Goal: Task Accomplishment & Management: Use online tool/utility

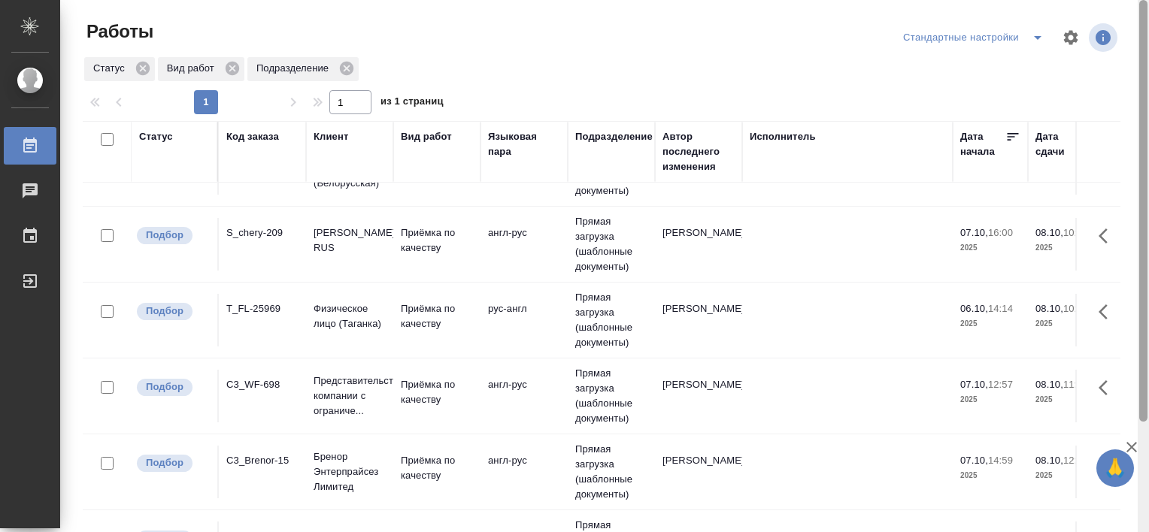
scroll to position [138, 0]
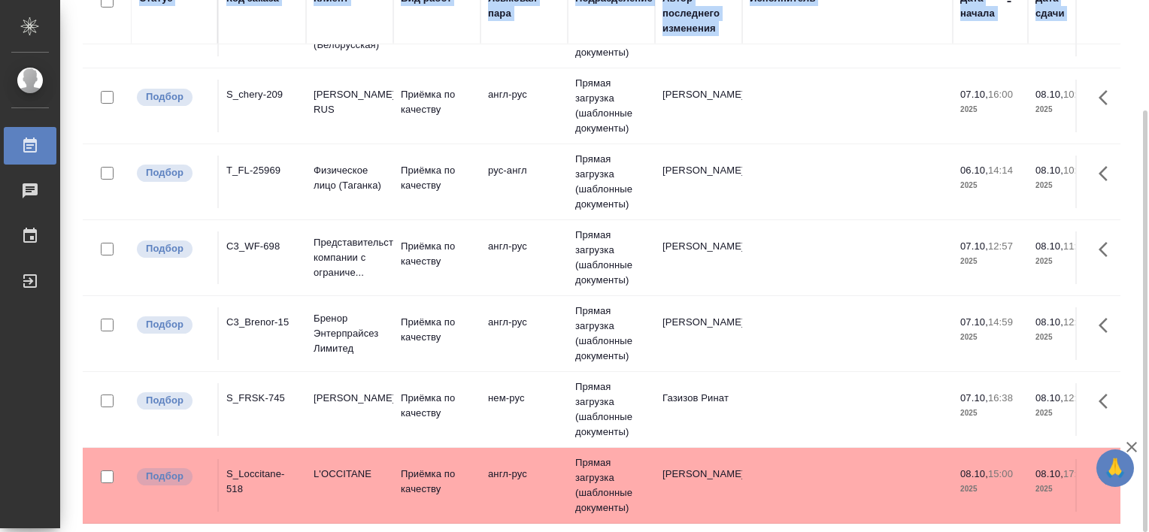
drag, startPoint x: 1148, startPoint y: 325, endPoint x: 1149, endPoint y: 390, distance: 65.4
click at [1148, 390] on html "🙏 .cls-1 fill:#fff; AWATERA Tretyakova Valeriya Работы 0 Чаты График Выйти Рабо…" at bounding box center [574, 266] width 1149 height 532
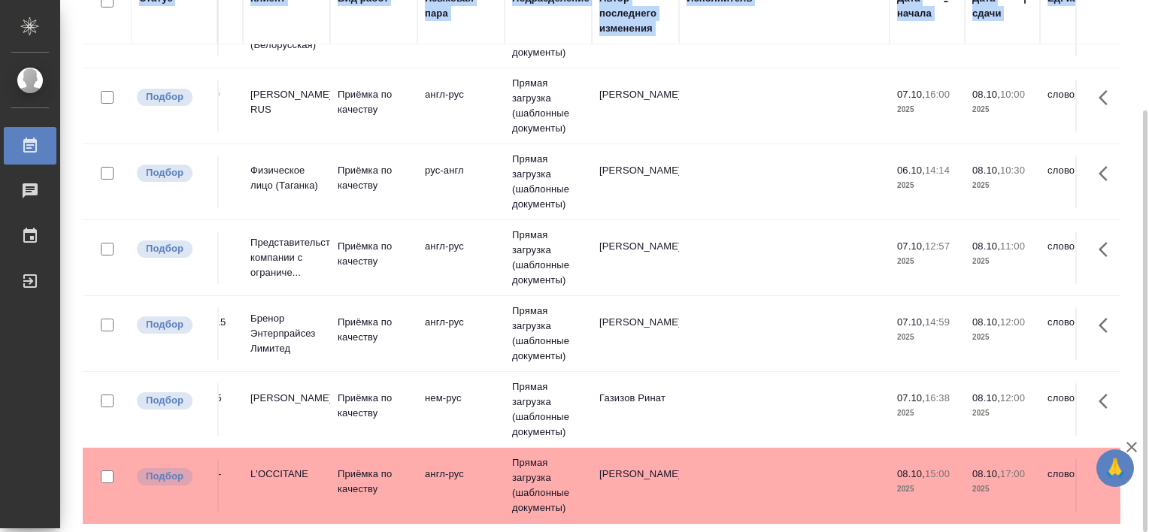
scroll to position [62, 0]
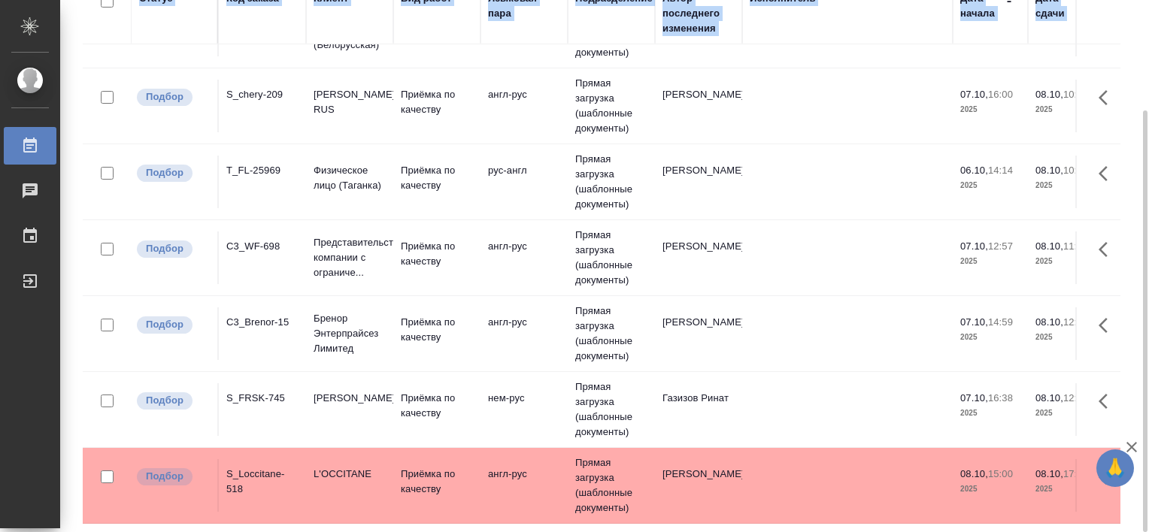
click at [268, 315] on div "C3_Brenor-15" at bounding box center [262, 322] width 72 height 15
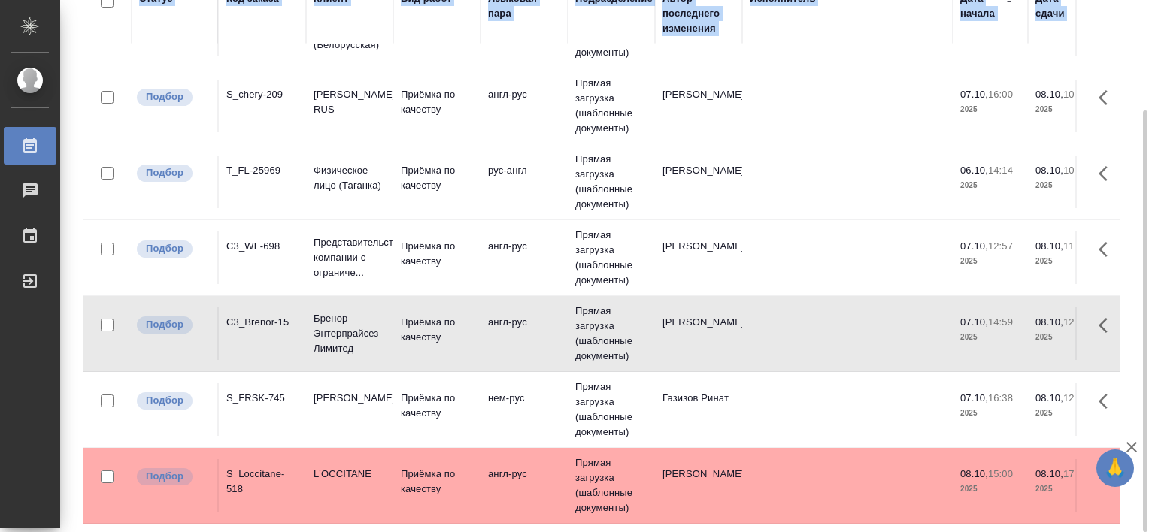
click at [268, 315] on div "C3_Brenor-15" at bounding box center [262, 322] width 72 height 15
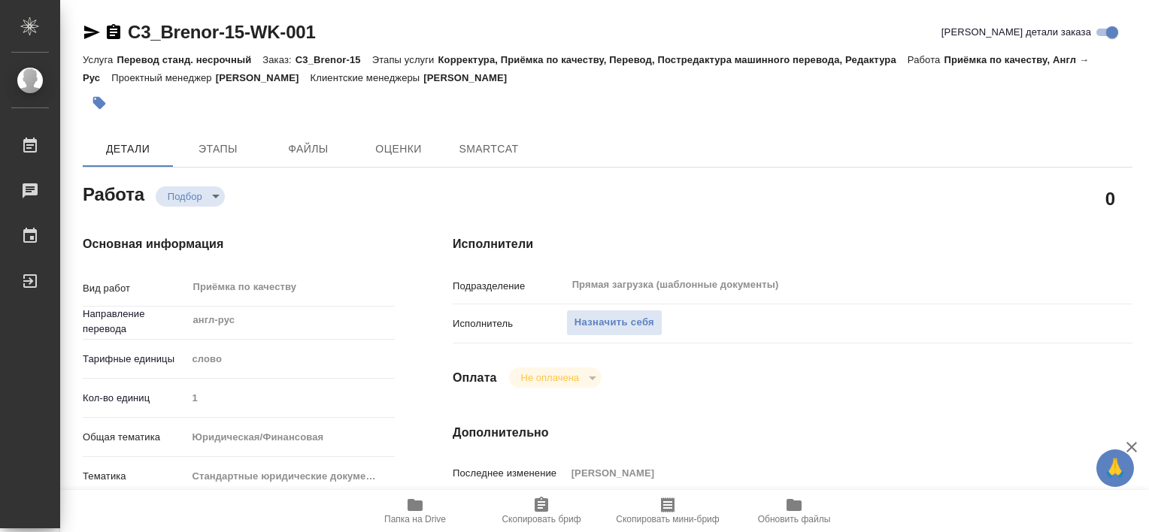
type textarea "x"
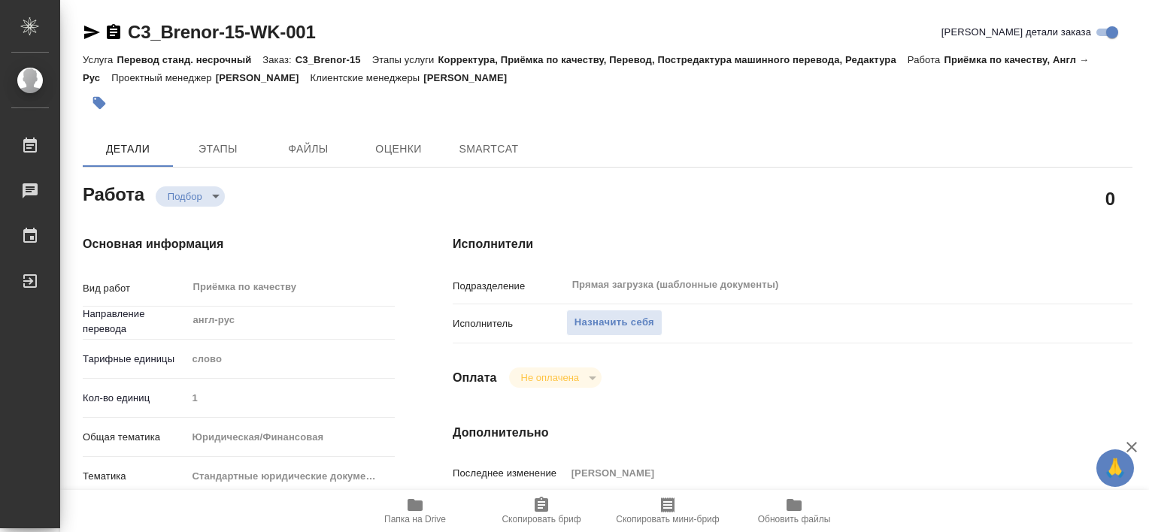
type textarea "x"
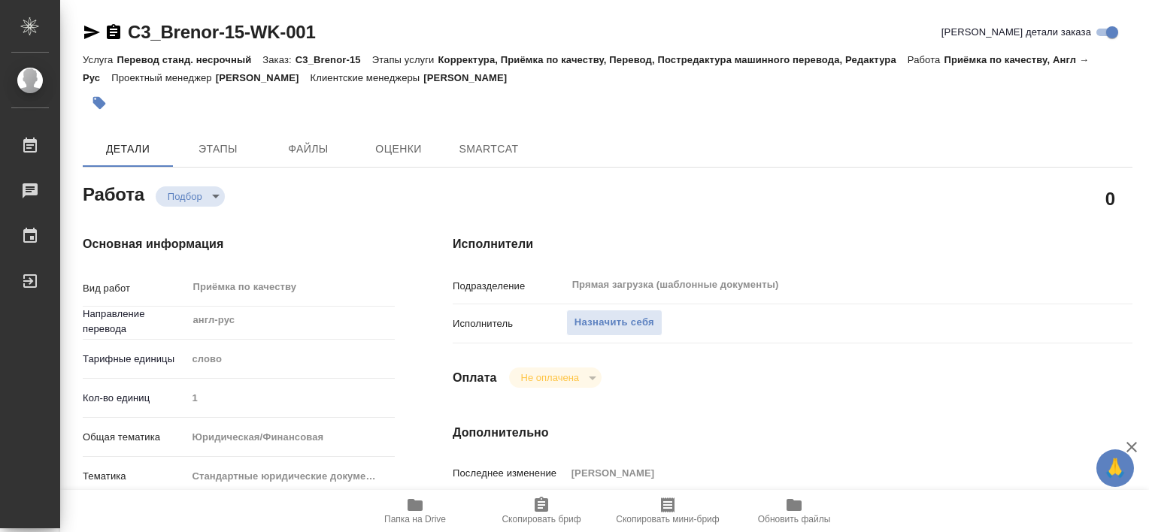
type textarea "x"
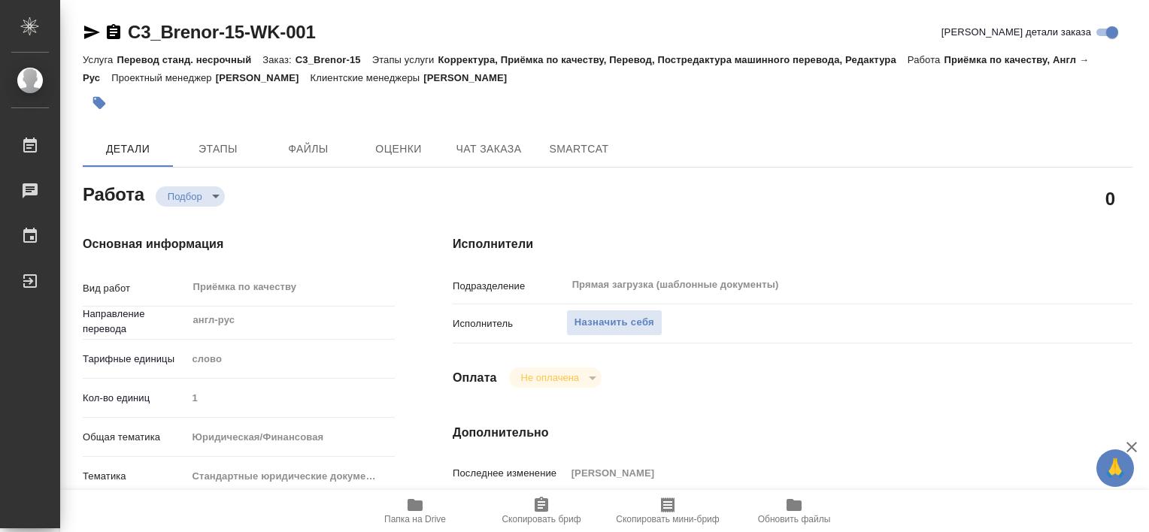
type textarea "x"
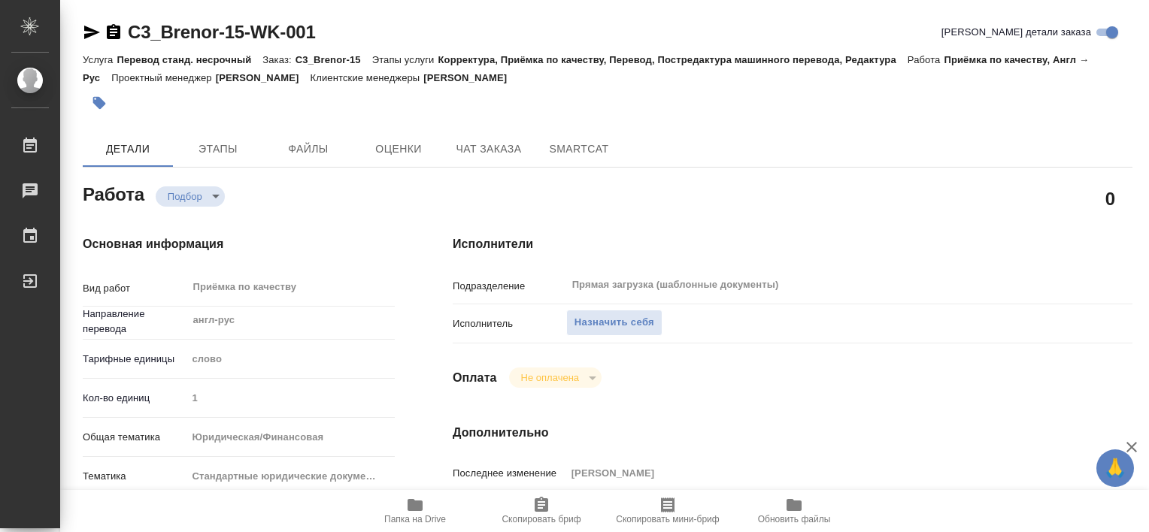
type textarea "x"
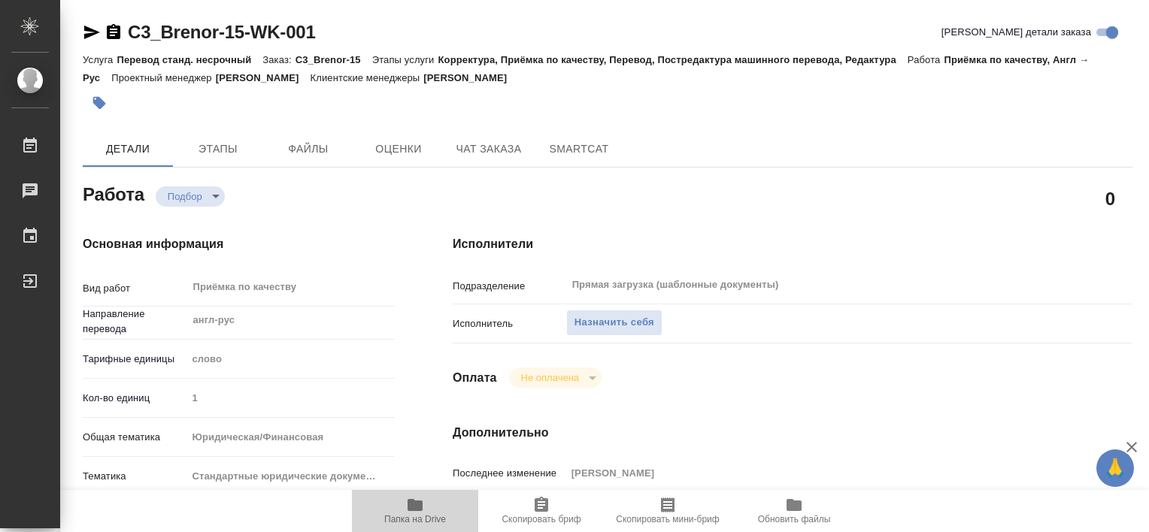
click at [415, 514] on span "Папка на Drive" at bounding box center [415, 519] width 62 height 11
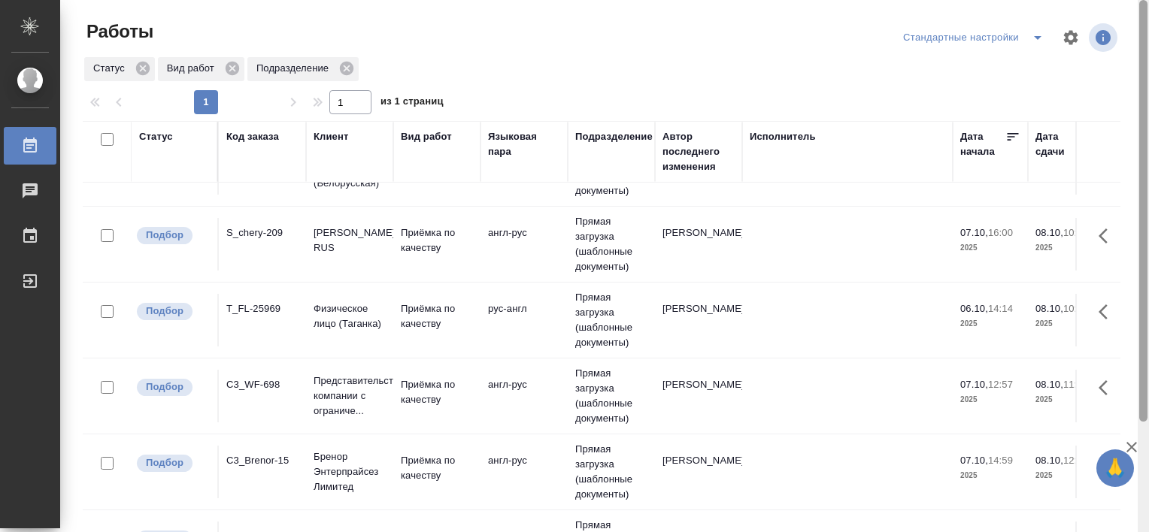
scroll to position [138, 0]
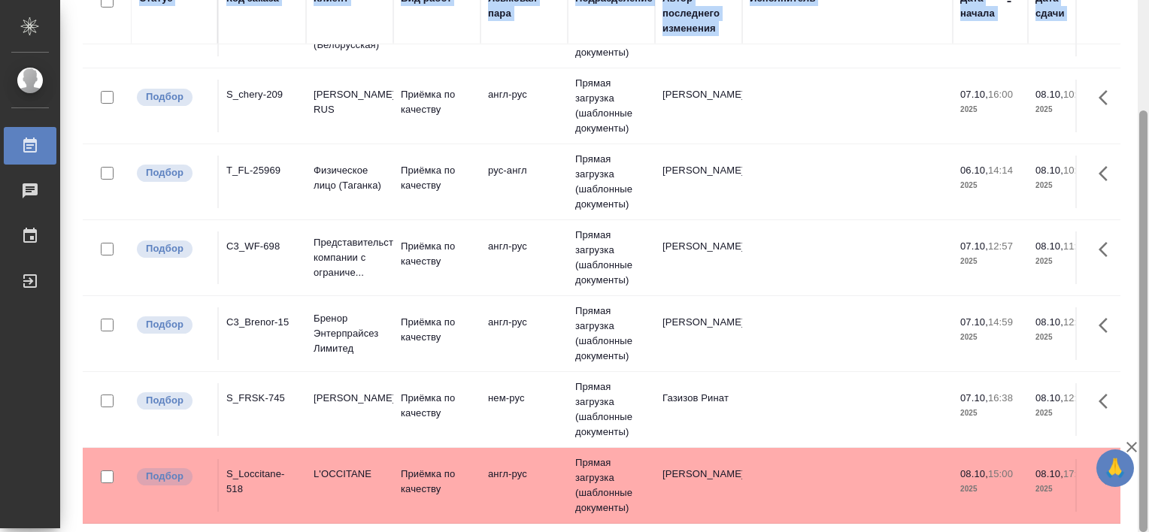
drag, startPoint x: 1148, startPoint y: 244, endPoint x: 1148, endPoint y: 331, distance: 87.2
click at [1148, 331] on html "🙏 .cls-1 fill:#fff; AWATERA [PERSON_NAME] Работы Чаты График Выйти Работы Станд…" at bounding box center [574, 266] width 1149 height 532
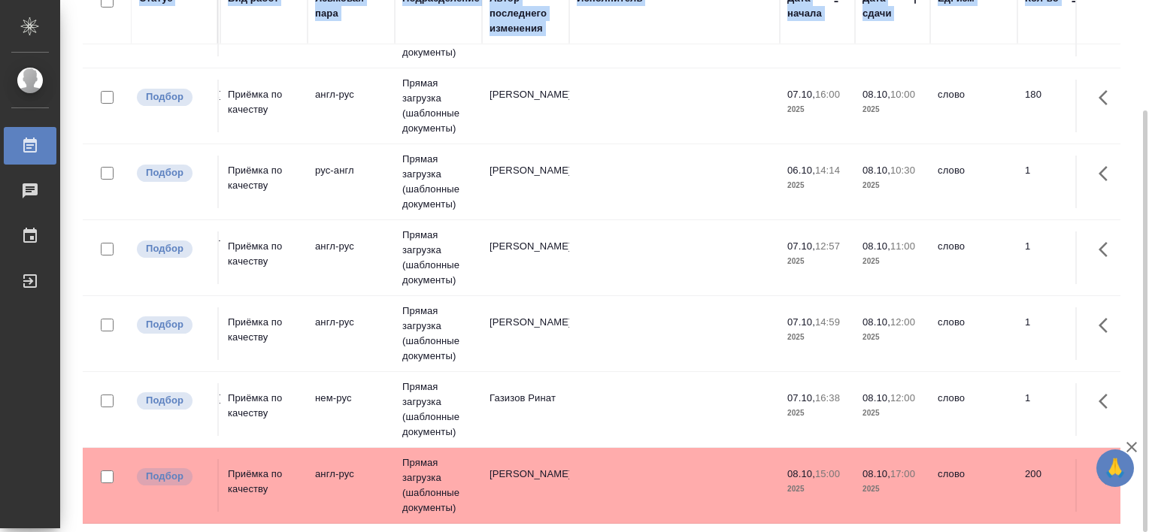
scroll to position [62, 174]
